Goal: Task Accomplishment & Management: Complete application form

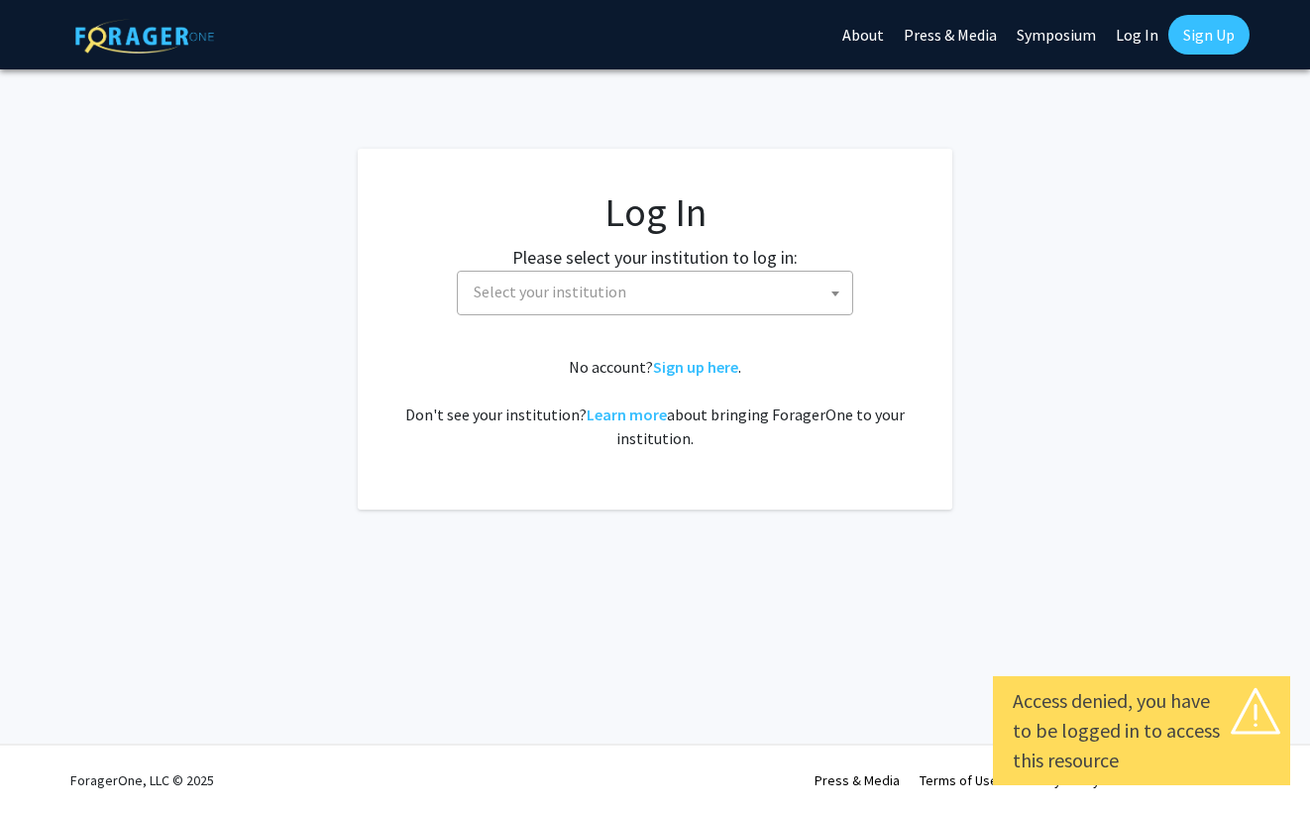
select select
click at [703, 299] on span "Select your institution" at bounding box center [659, 292] width 387 height 41
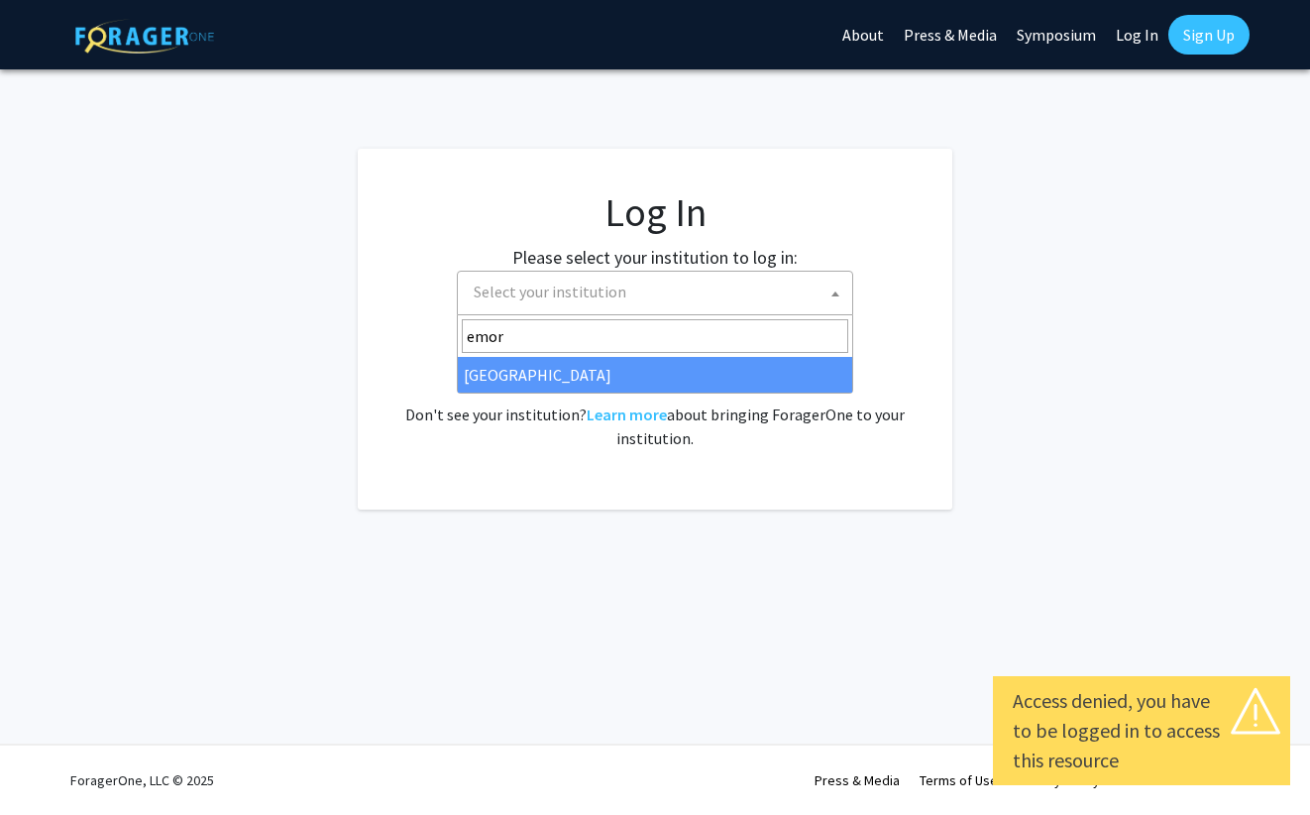
type input "emory"
select select "12"
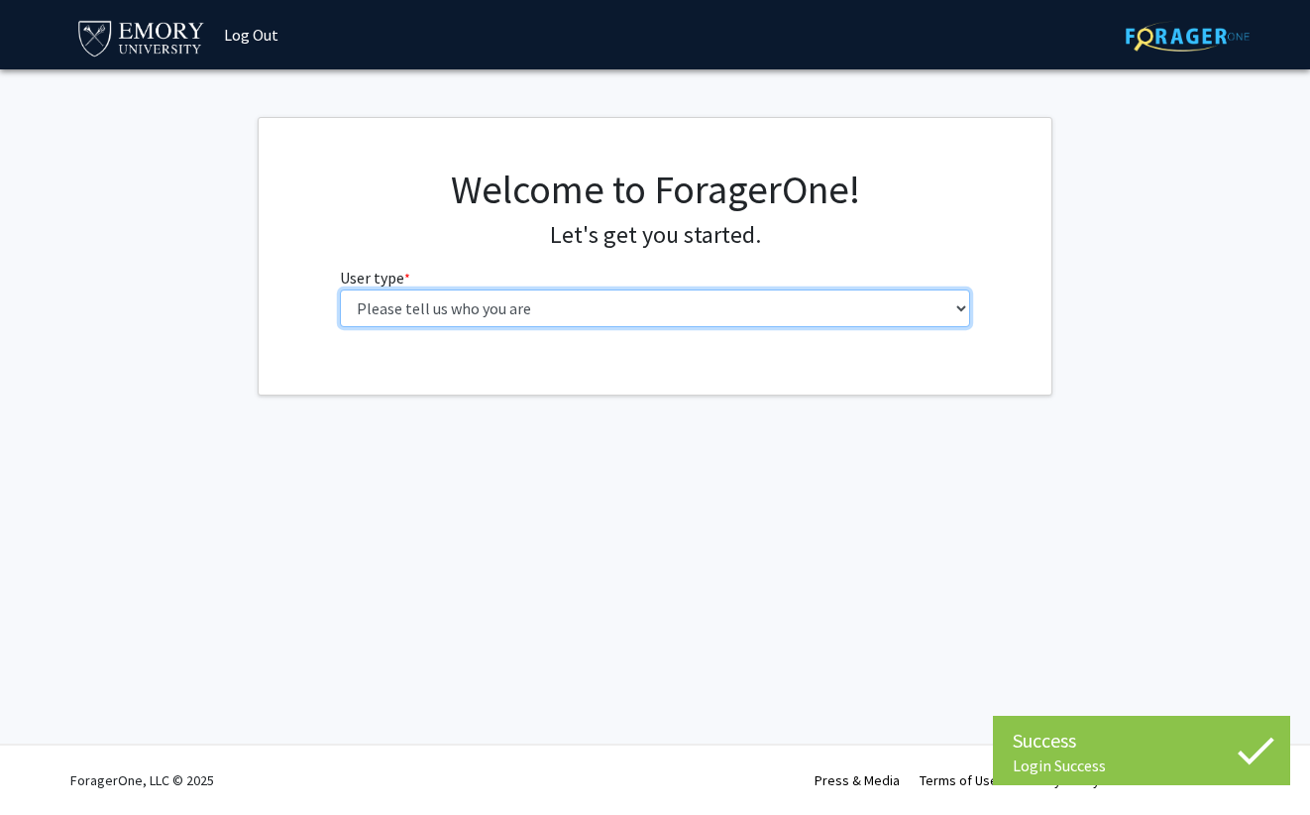
click at [519, 301] on select "Please tell us who you are Undergraduate Student Master's Student Doctoral Cand…" at bounding box center [655, 308] width 631 height 38
select select "1: undergrad"
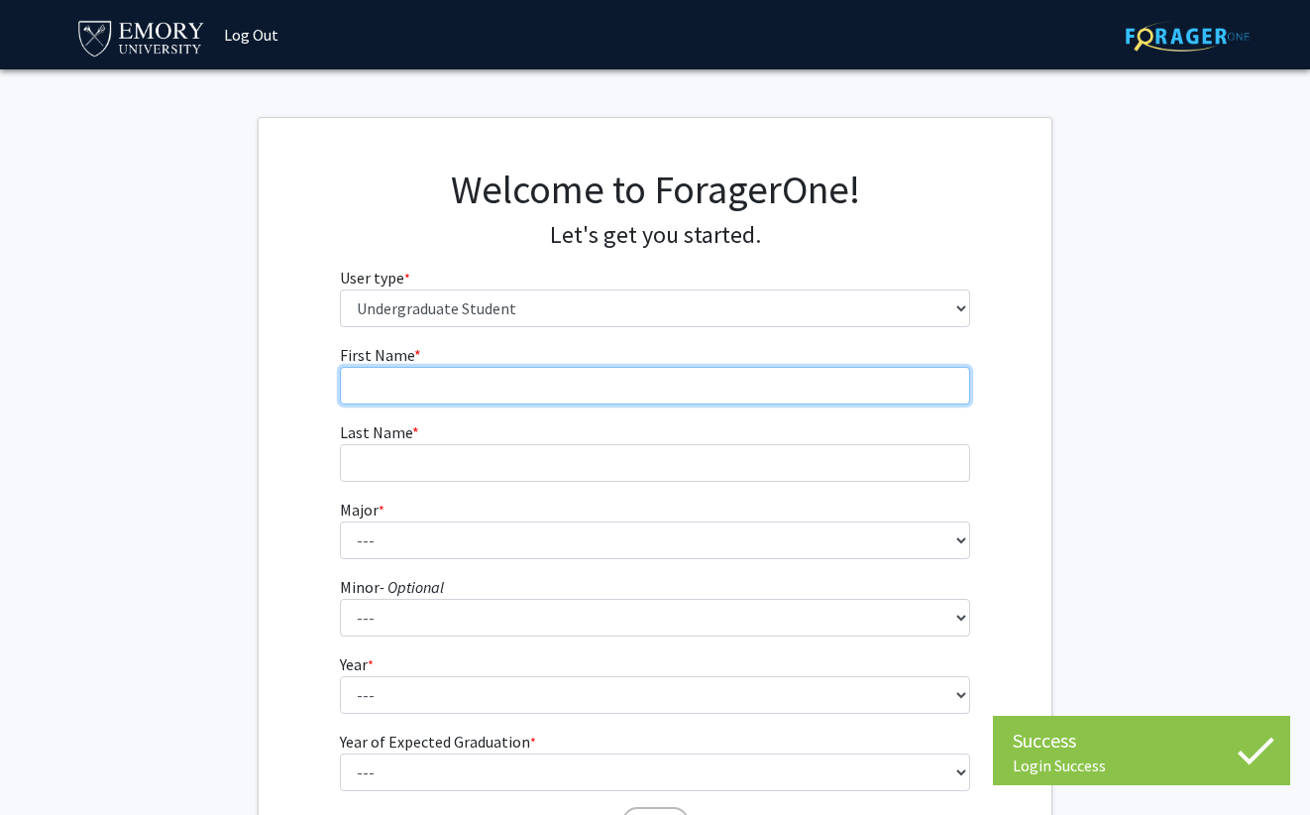
click at [758, 395] on input "First Name * required" at bounding box center [655, 386] width 631 height 38
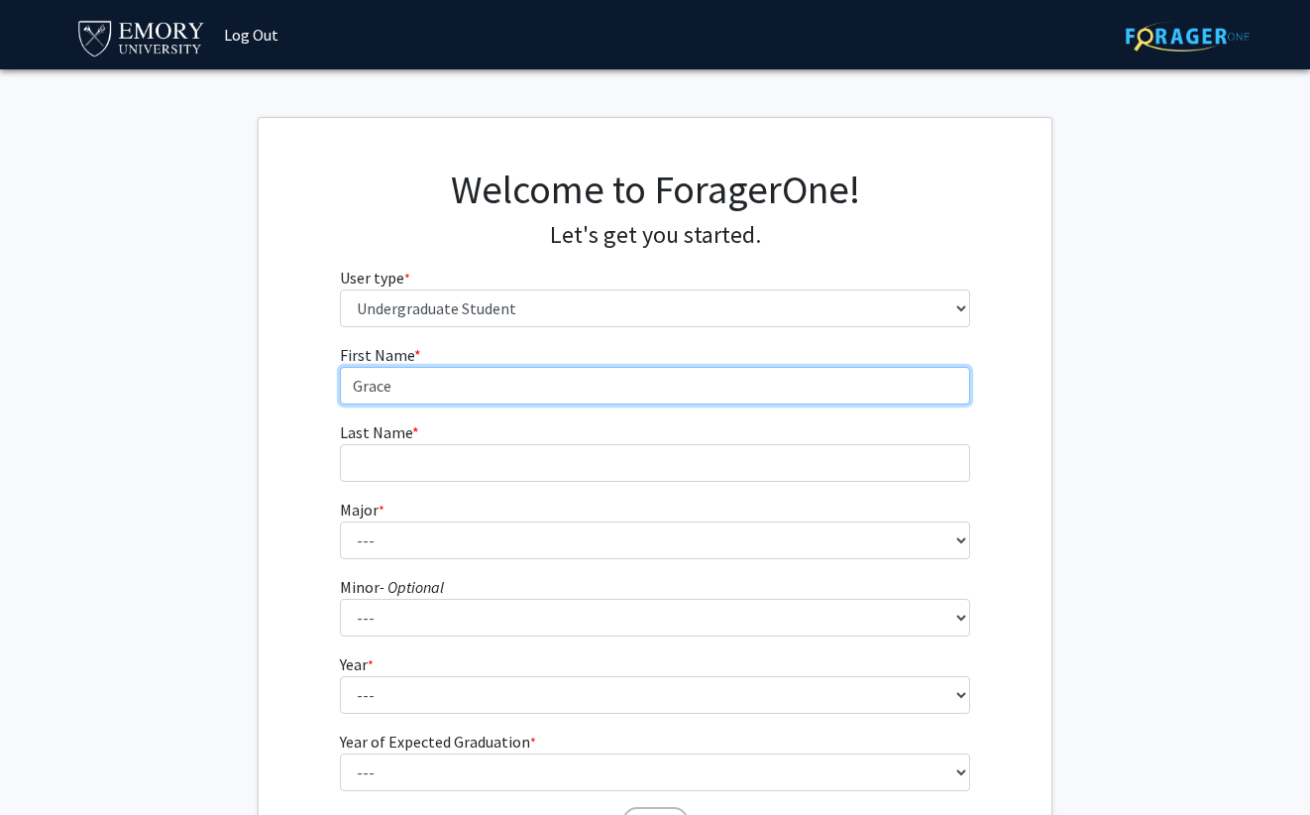
type input "Grace"
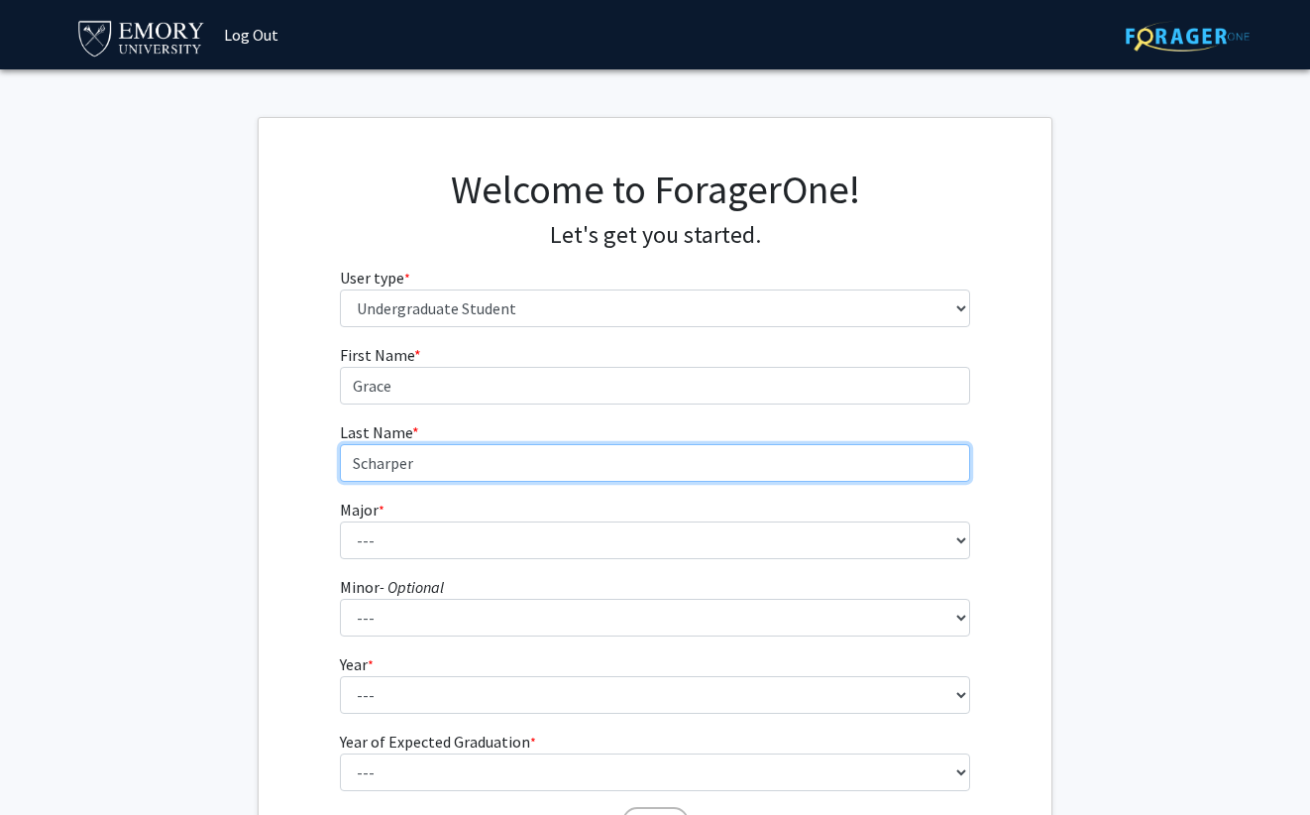
type input "Scharper"
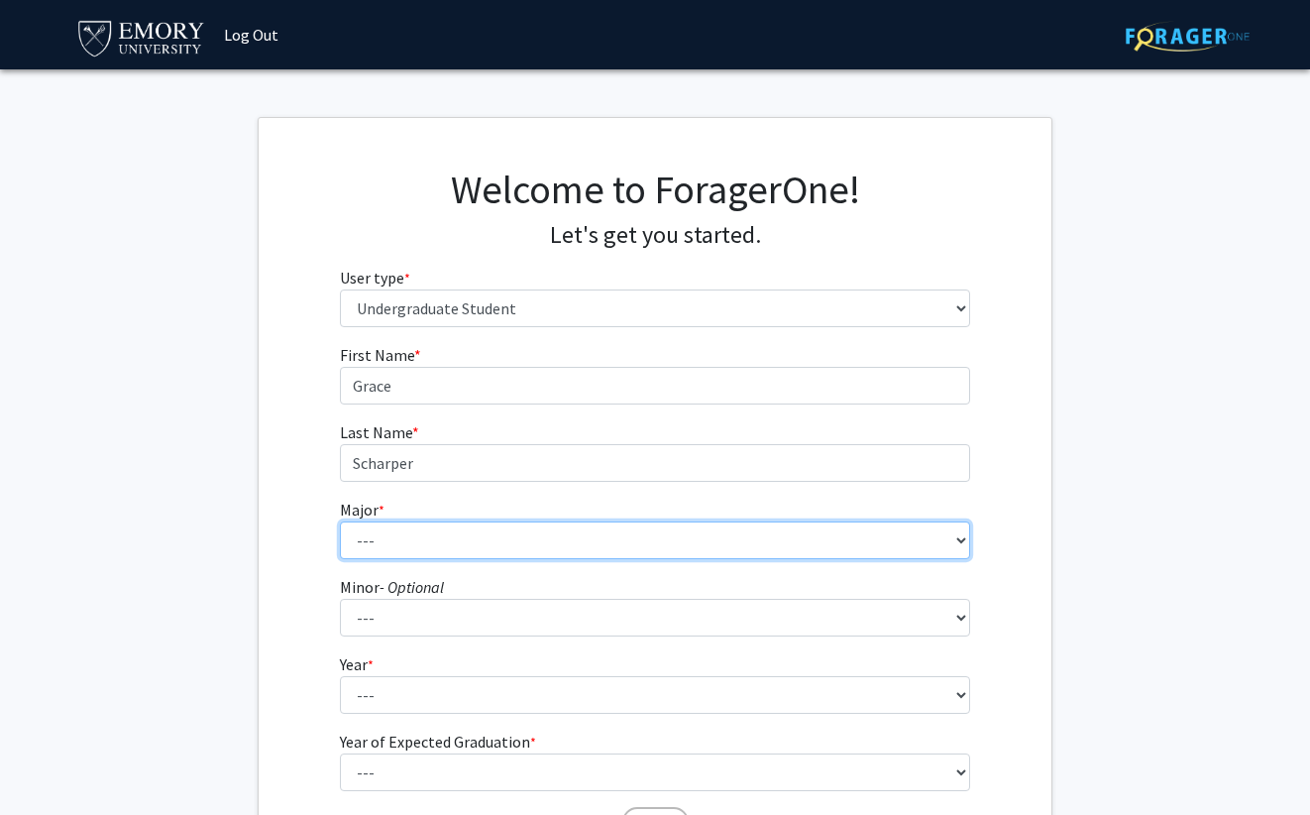
click at [604, 541] on select "--- Accounting African American Studies African Studies American Studies Analyt…" at bounding box center [655, 540] width 631 height 38
select select "75: 1035"
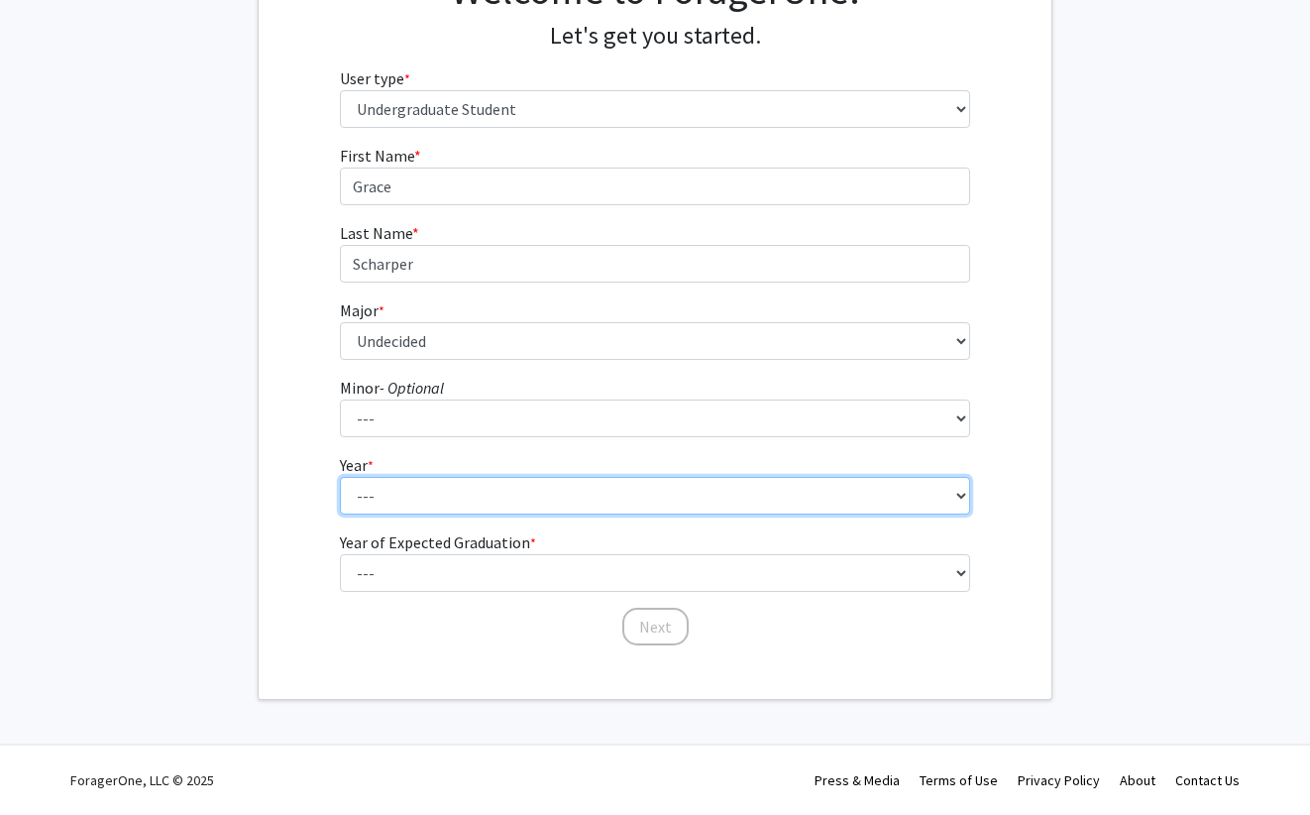
click at [542, 495] on select "--- First-year Sophomore Junior Senior Postbaccalaureate Certificate" at bounding box center [655, 496] width 631 height 38
select select "1: first-year"
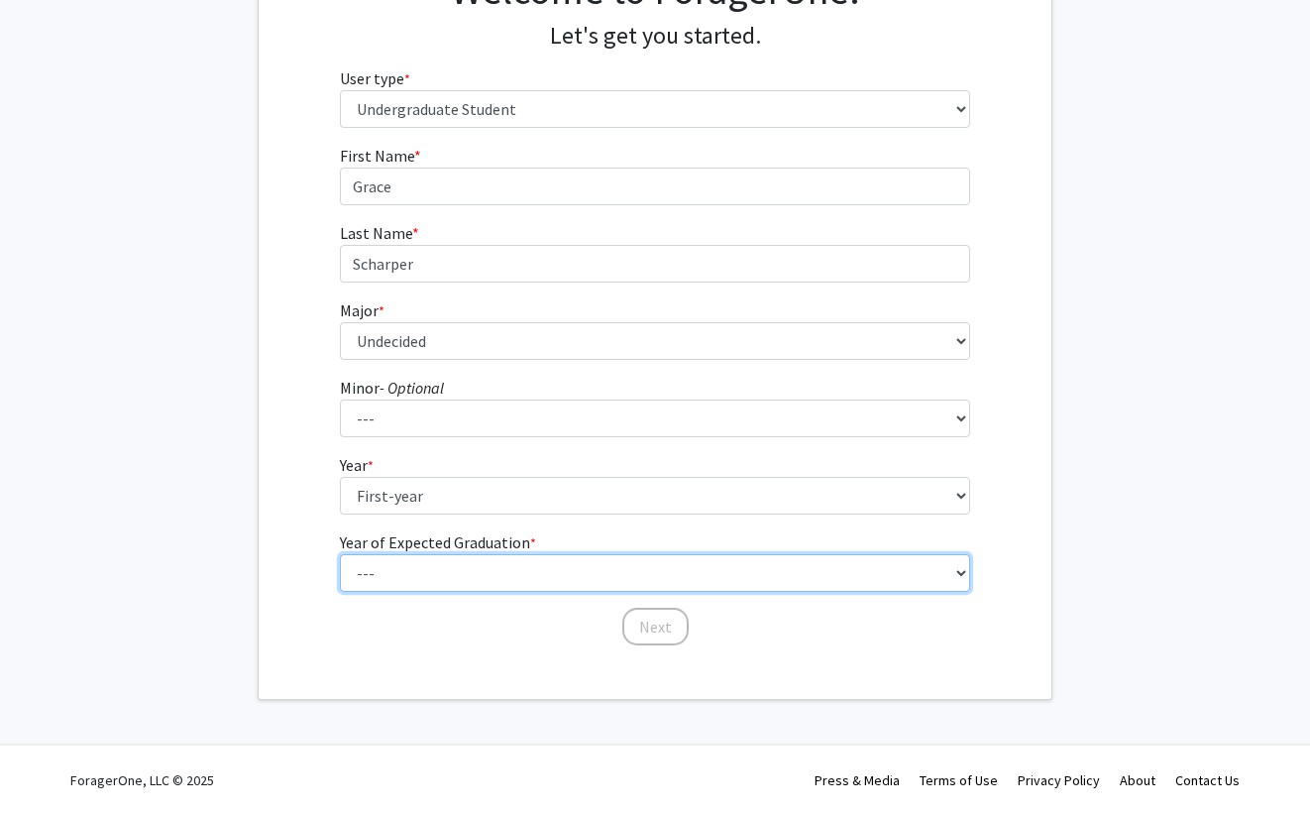
click at [543, 567] on select "--- 2025 2026 2027 2028 2029 2030 2031 2032 2033 2034" at bounding box center [655, 573] width 631 height 38
select select "5: 2029"
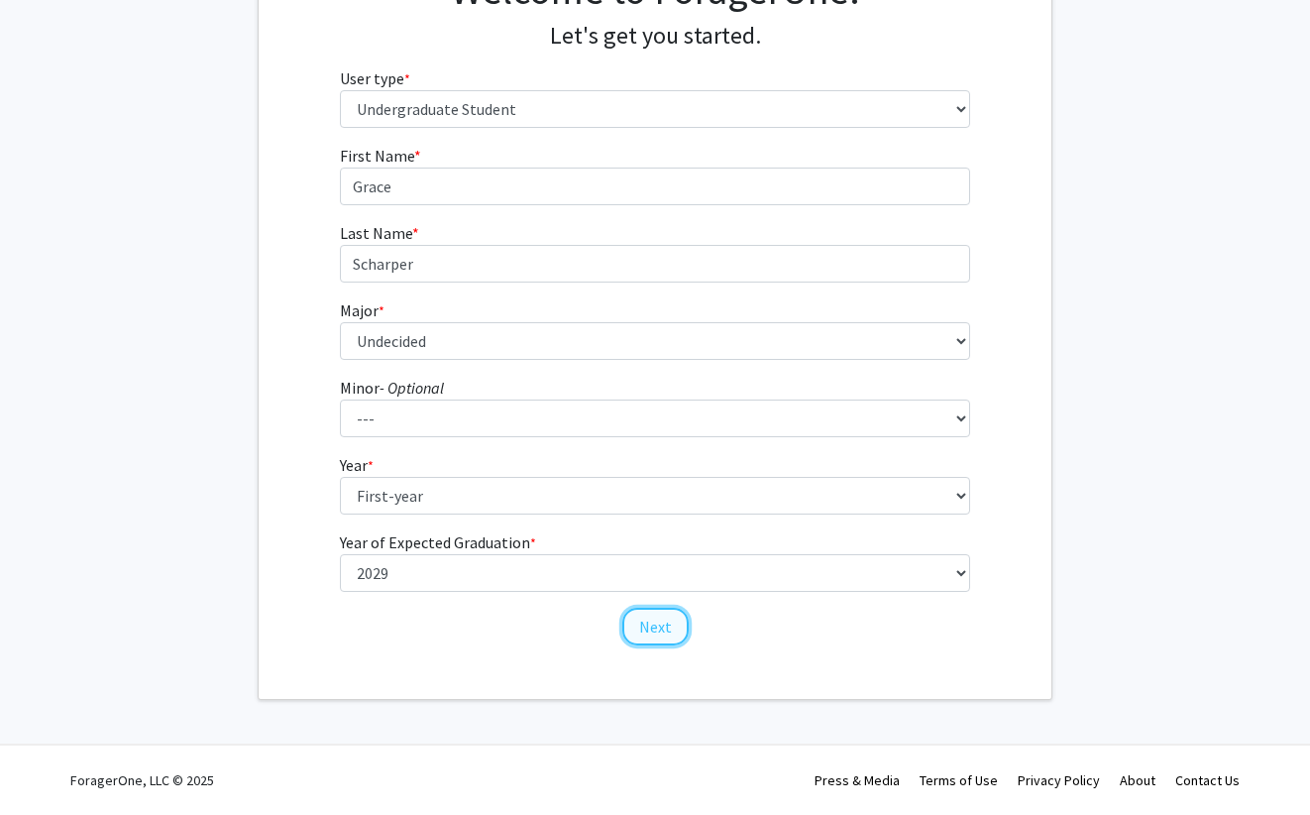
click at [640, 626] on button "Next" at bounding box center [655, 627] width 66 height 38
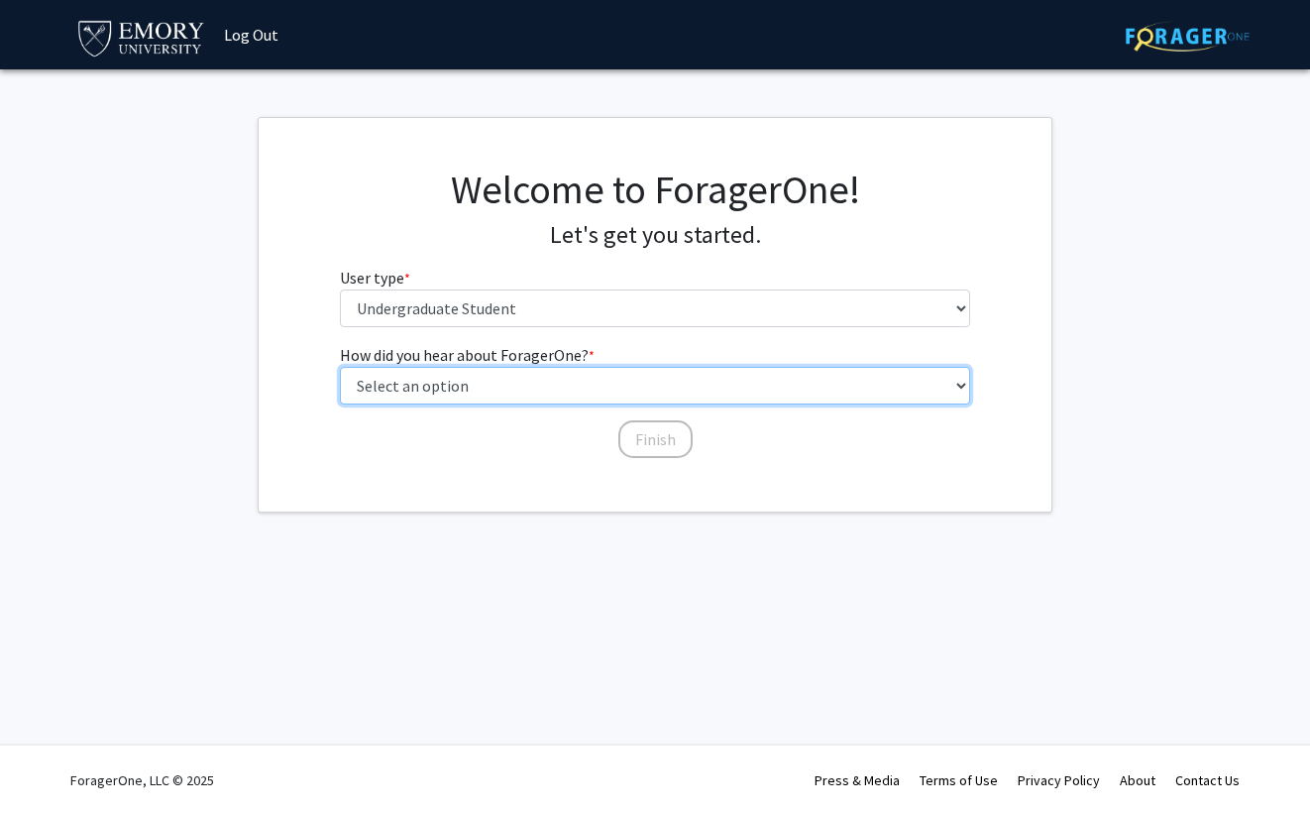
click at [521, 385] on select "Select an option Peer/student recommendation Faculty/staff recommendation Unive…" at bounding box center [655, 386] width 631 height 38
select select "2: faculty_recommendation"
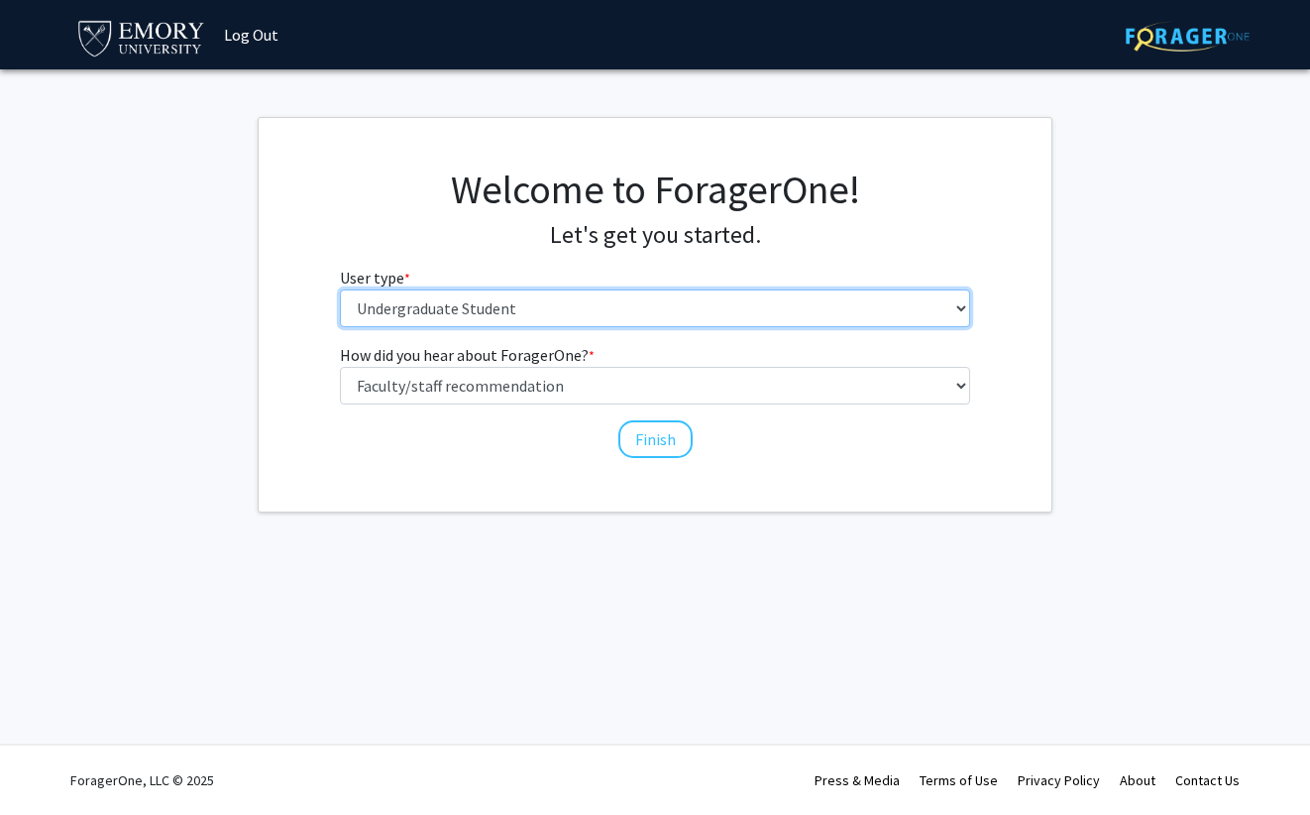
click at [596, 304] on select "Please tell us who you are Undergraduate Student Master's Student Doctoral Cand…" at bounding box center [655, 308] width 631 height 38
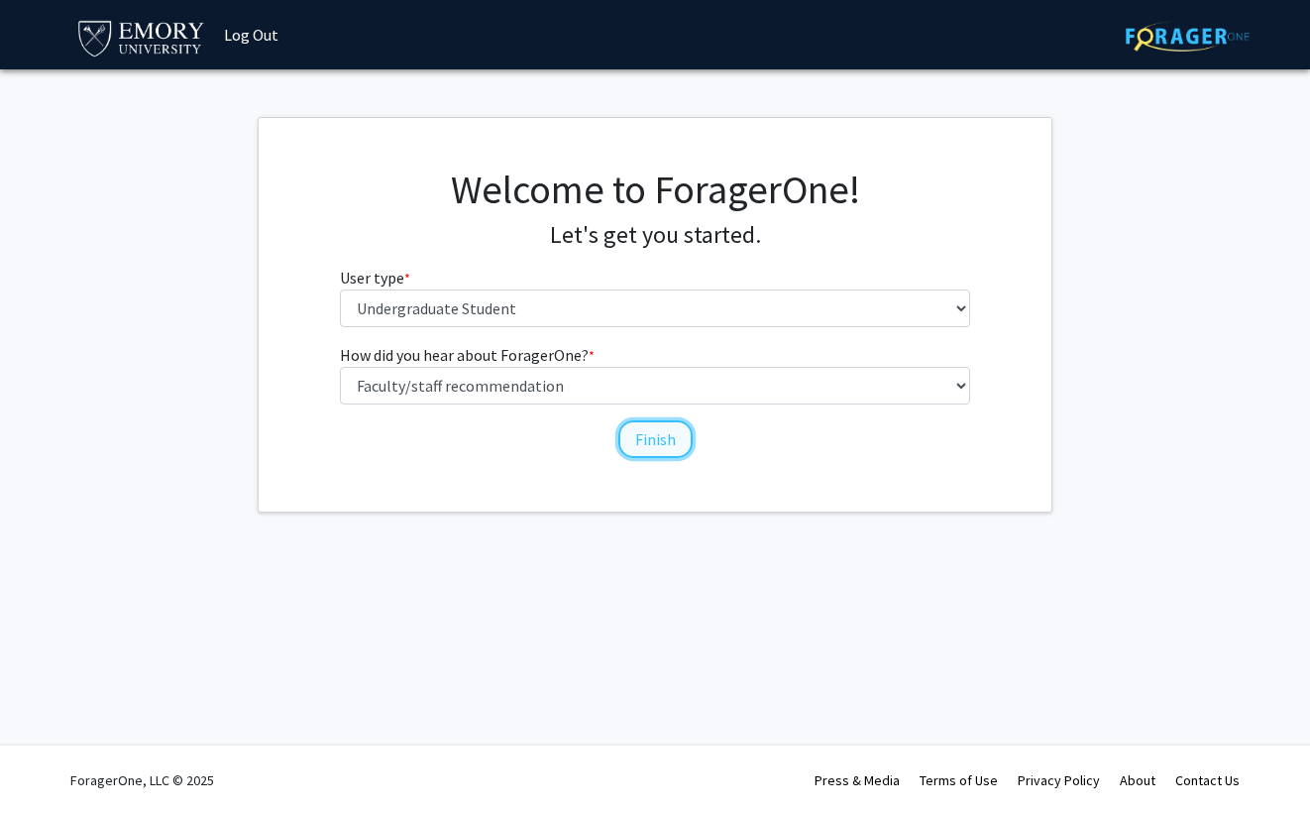
click at [641, 442] on button "Finish" at bounding box center [656, 439] width 74 height 38
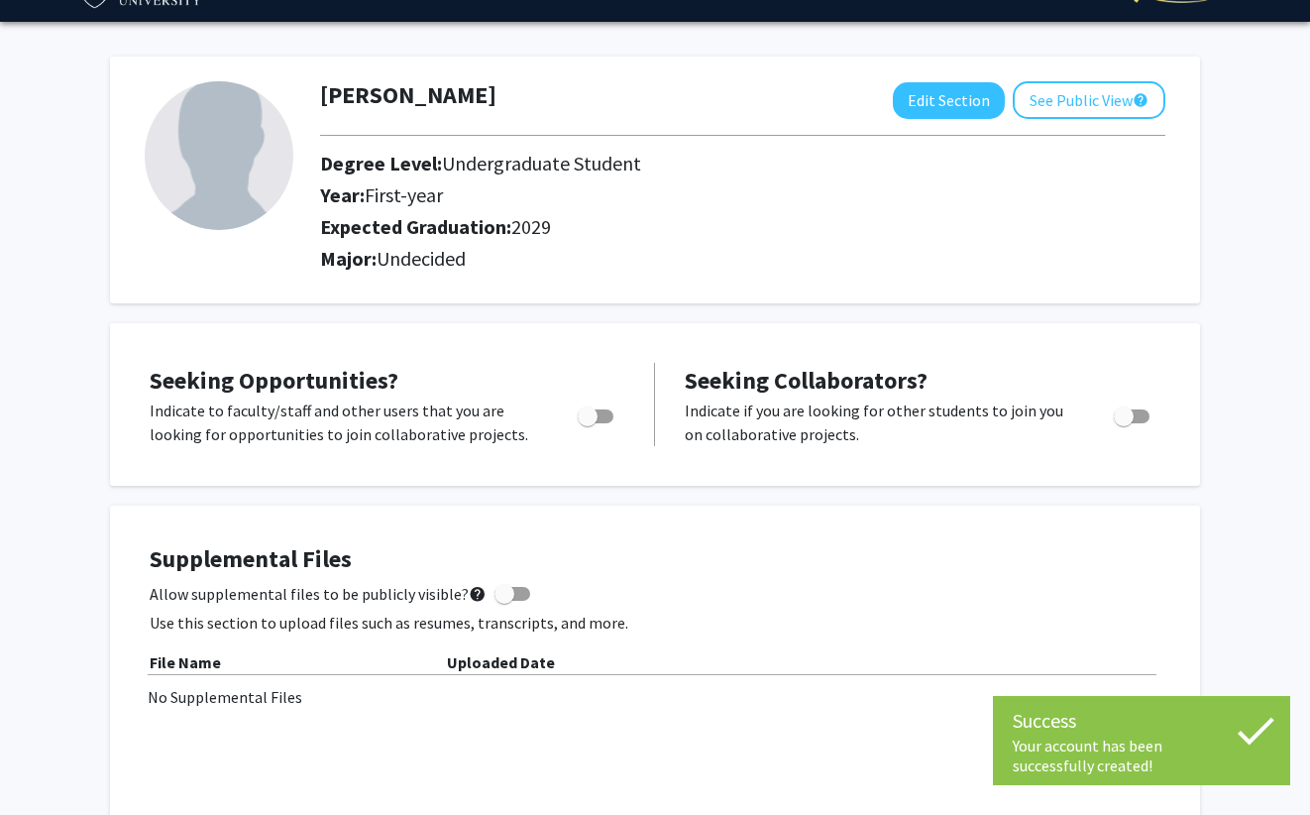
scroll to position [58, 0]
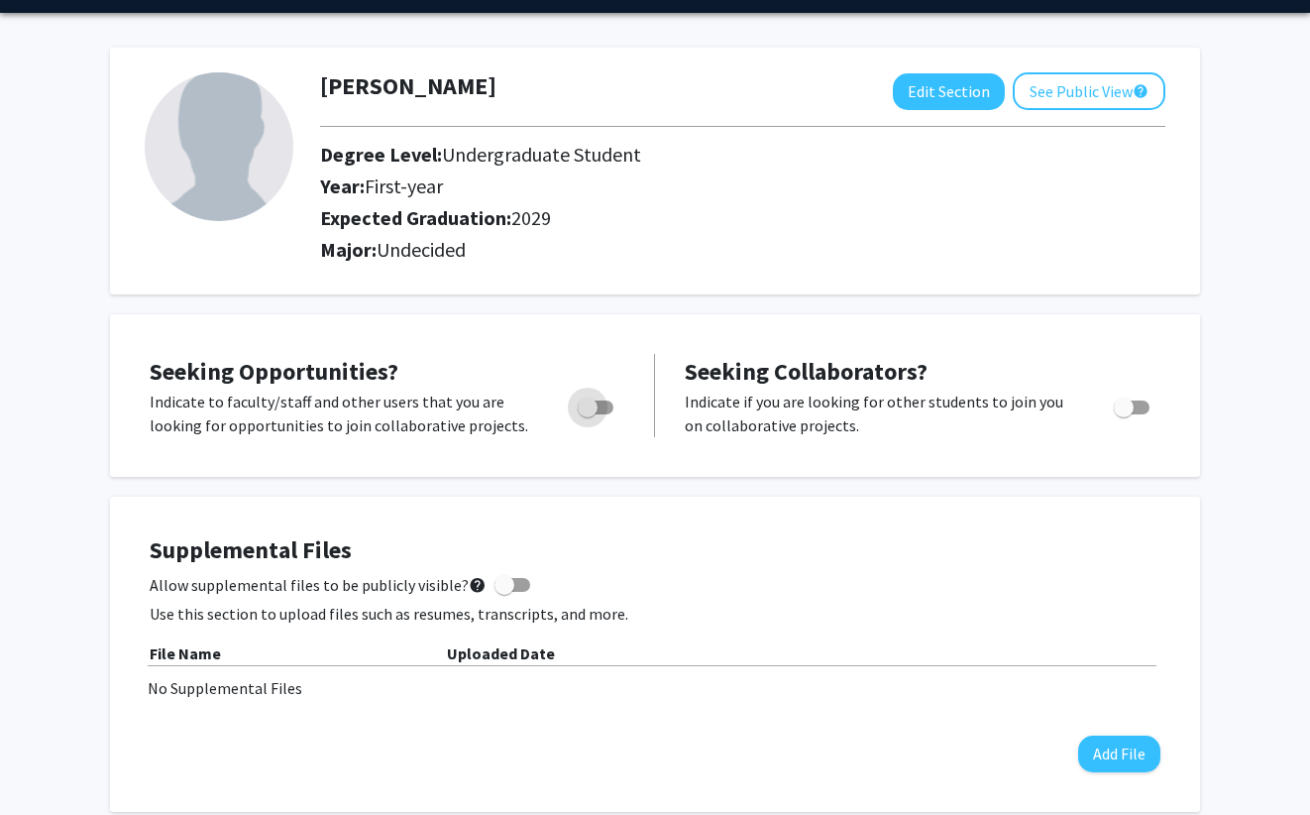
click at [605, 406] on span "Toggle" at bounding box center [596, 407] width 36 height 14
click at [588, 414] on input "Are you actively seeking opportunities?" at bounding box center [587, 414] width 1 height 1
checkbox input "true"
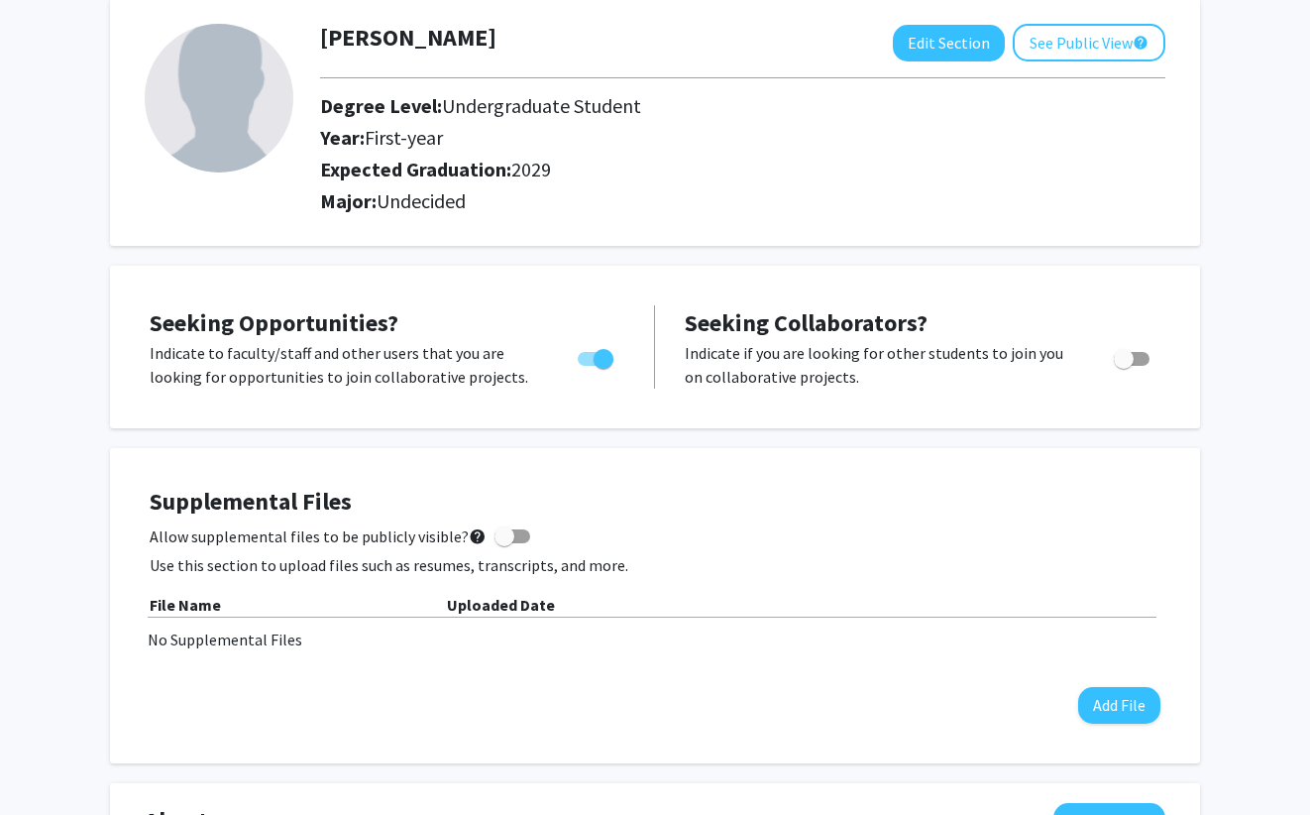
scroll to position [0, 0]
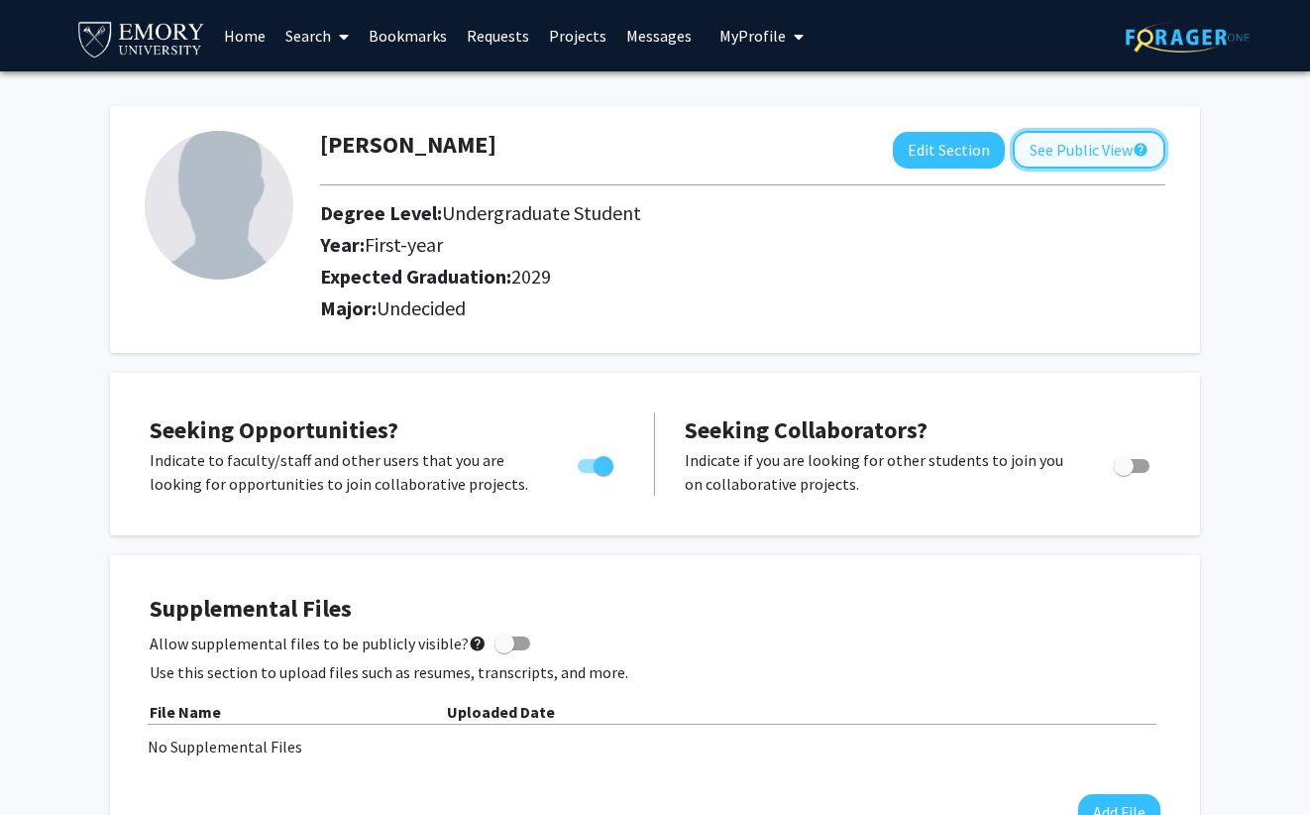
click at [1050, 161] on button "See Public View help" at bounding box center [1089, 150] width 153 height 38
click at [613, 460] on span "Toggle" at bounding box center [604, 466] width 20 height 20
click at [588, 473] on input "Are you actively seeking opportunities?" at bounding box center [587, 473] width 1 height 1
checkbox input "false"
click at [1102, 144] on button "See Public View help" at bounding box center [1089, 150] width 153 height 38
